Goal: Task Accomplishment & Management: Complete application form

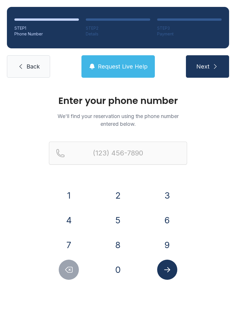
click at [168, 215] on button "6" at bounding box center [167, 220] width 20 height 20
click at [118, 241] on button "8" at bounding box center [118, 245] width 20 height 20
click at [170, 242] on button "9" at bounding box center [167, 245] width 20 height 20
click at [63, 241] on button "7" at bounding box center [69, 245] width 20 height 20
click at [65, 196] on button "1" at bounding box center [69, 196] width 20 height 20
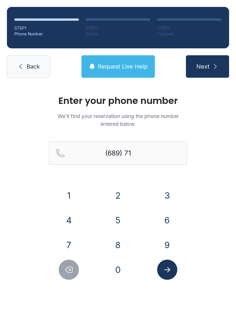
click at [122, 270] on button "0" at bounding box center [118, 270] width 20 height 20
click at [166, 196] on button "3" at bounding box center [167, 196] width 20 height 20
click at [113, 267] on button "0" at bounding box center [118, 270] width 20 height 20
click at [69, 244] on button "7" at bounding box center [69, 245] width 20 height 20
click at [118, 271] on button "0" at bounding box center [118, 270] width 20 height 20
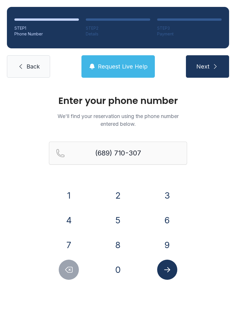
type input "[PHONE_NUMBER]"
click at [171, 275] on button "Submit lookup form" at bounding box center [167, 270] width 20 height 20
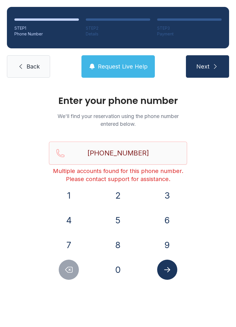
click at [170, 270] on icon "Submit lookup form" at bounding box center [167, 269] width 6 height 5
click at [125, 56] on button "Request Live Help" at bounding box center [118, 66] width 73 height 22
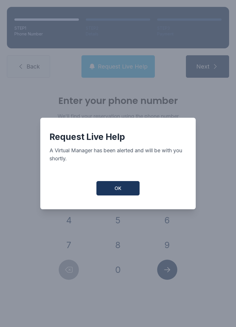
click at [120, 190] on span "OK" at bounding box center [118, 188] width 7 height 7
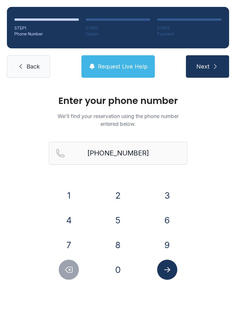
click at [162, 273] on button "Submit lookup form" at bounding box center [167, 270] width 20 height 20
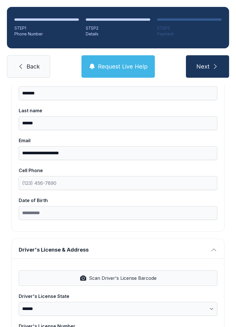
scroll to position [74, 0]
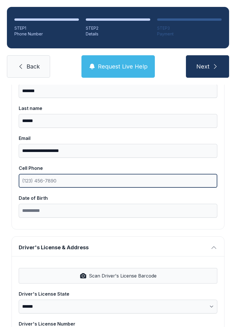
click at [98, 184] on input "Cell Phone" at bounding box center [118, 181] width 199 height 14
type input "[PHONE_NUMBER]"
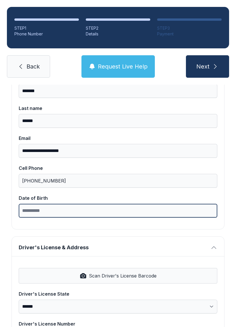
click at [158, 213] on input "Date of Birth" at bounding box center [118, 211] width 199 height 14
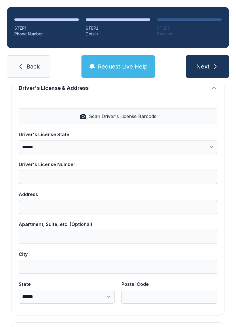
scroll to position [232, 0]
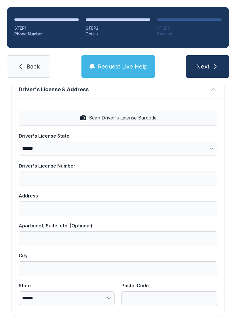
type input "**********"
click at [154, 120] on span "Scan Driver's License Barcode" at bounding box center [123, 117] width 68 height 7
select select "**"
type input "**********"
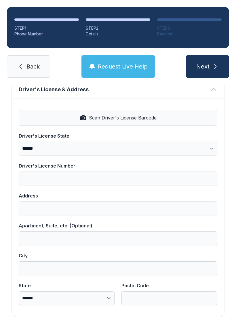
type input "*******"
select select "**"
type input "*****"
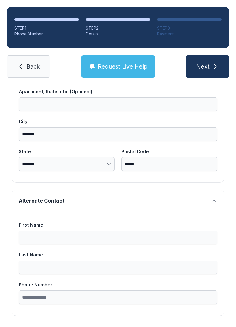
scroll to position [366, 0]
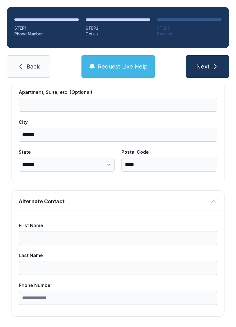
click at [216, 68] on icon "submit" at bounding box center [215, 66] width 7 height 7
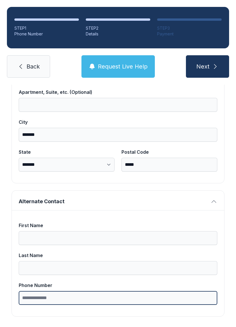
type input "*"
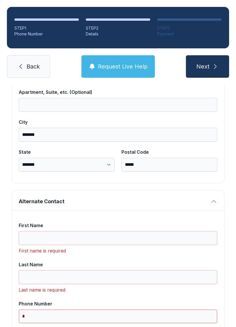
scroll to position [13, 0]
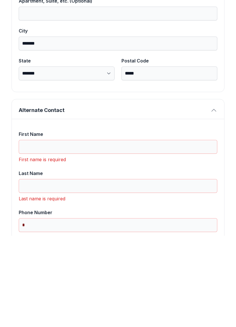
click at [137, 231] on input "First Name" at bounding box center [118, 238] width 199 height 14
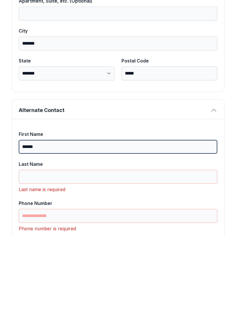
type input "******"
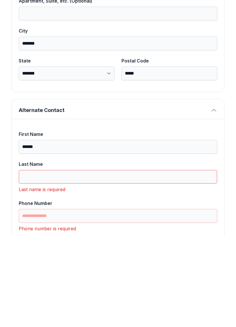
click at [111, 261] on input "Last Name" at bounding box center [118, 268] width 199 height 14
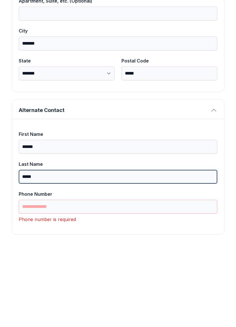
type input "*****"
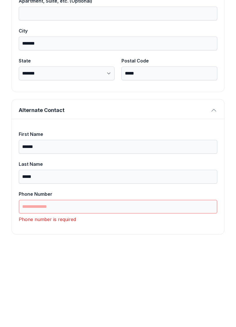
click at [139, 291] on input "Phone Number" at bounding box center [118, 298] width 199 height 14
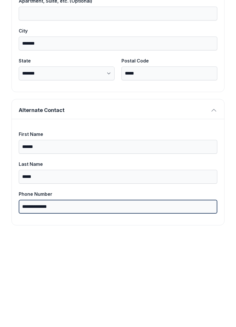
type input "**********"
click at [207, 55] on button "Next" at bounding box center [207, 66] width 43 height 22
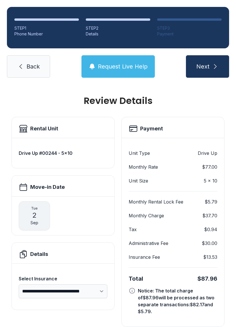
scroll to position [0, 0]
click at [22, 59] on link "Back" at bounding box center [28, 66] width 43 height 22
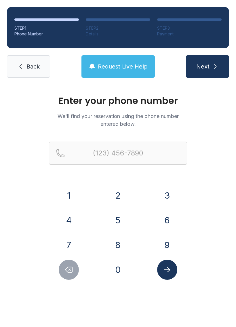
click at [32, 67] on span "Back" at bounding box center [33, 67] width 13 height 8
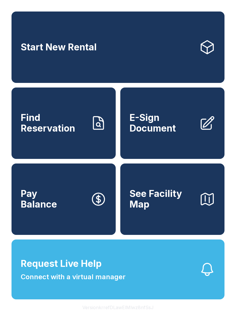
click at [168, 142] on link "E-Sign Document" at bounding box center [172, 123] width 104 height 71
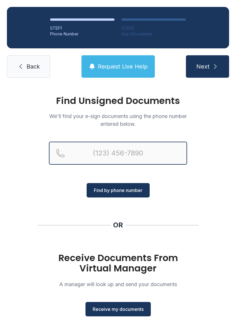
click at [131, 159] on input "Reservation phone number" at bounding box center [118, 153] width 138 height 23
type input "[PHONE_NUMBER]"
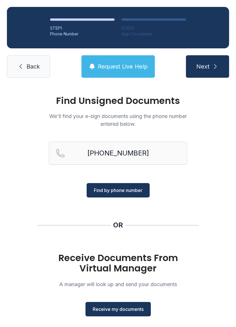
click at [142, 194] on button "Find by phone number" at bounding box center [118, 190] width 63 height 14
click at [138, 189] on span "Find by phone number" at bounding box center [118, 190] width 49 height 7
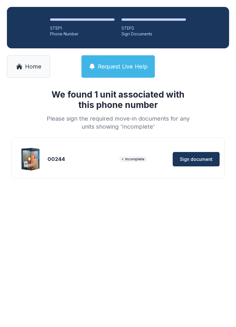
click at [203, 154] on button "Sign document" at bounding box center [196, 159] width 47 height 14
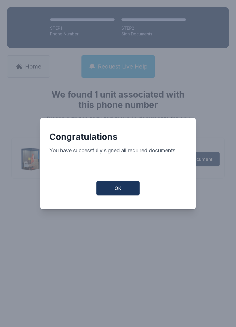
click at [127, 196] on button "OK" at bounding box center [118, 188] width 43 height 14
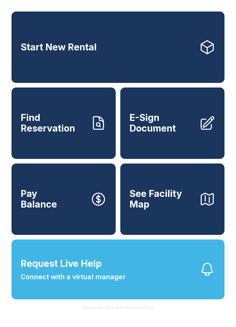
click at [99, 271] on span "Request Live Help" at bounding box center [61, 264] width 81 height 14
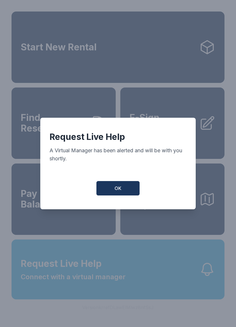
click at [113, 190] on button "OK" at bounding box center [118, 188] width 43 height 14
